Goal: Find specific page/section

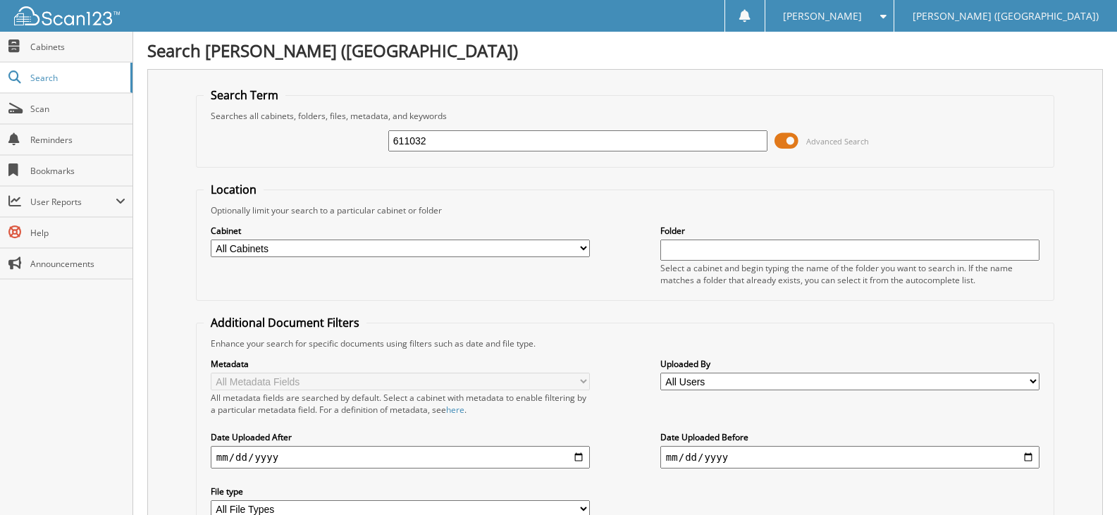
click at [403, 144] on input "611032" at bounding box center [577, 140] width 379 height 21
type input "6111032"
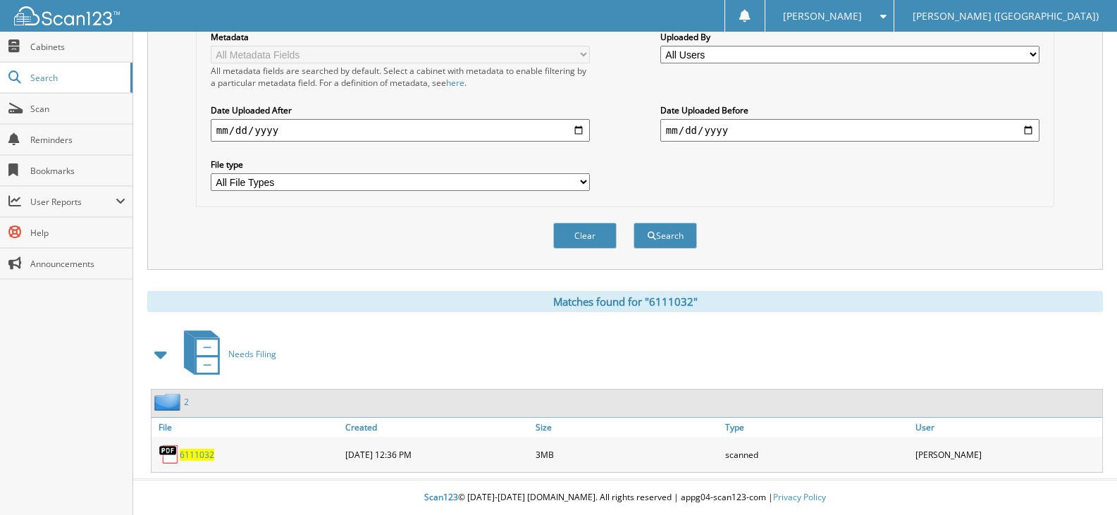
click at [202, 455] on span "6111032" at bounding box center [197, 455] width 35 height 12
click at [49, 113] on span "Scan" at bounding box center [77, 109] width 95 height 12
